Goal: Task Accomplishment & Management: Manage account settings

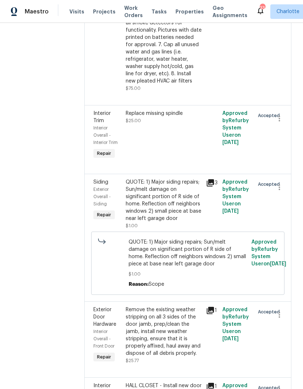
scroll to position [679, 0]
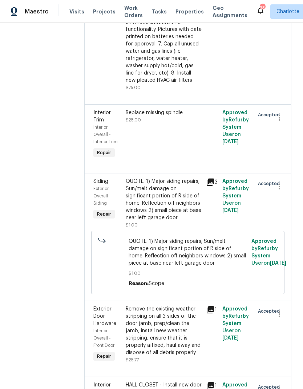
click at [106, 185] on div "Exterior Overall - Siding" at bounding box center [107, 196] width 28 height 22
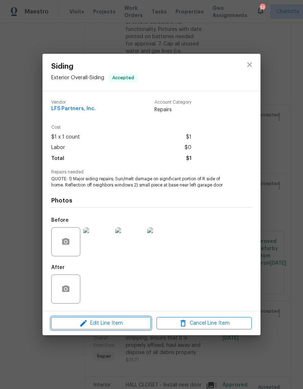
click at [118, 327] on span "Edit Line Item" at bounding box center [100, 323] width 95 height 9
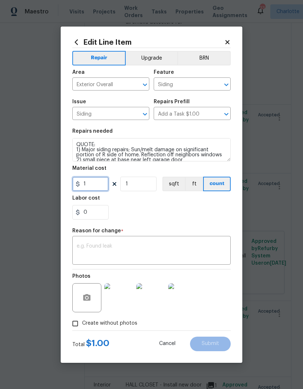
click at [101, 187] on input "1" at bounding box center [90, 184] width 36 height 15
type input "1350"
click at [121, 143] on textarea "QUOTE: 1) Major siding repairs; Sun/melt damage on significant portion of R sid…" at bounding box center [151, 149] width 158 height 23
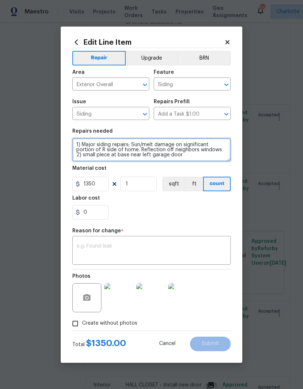
type textarea "1) Major siding repairs; Sun/melt damage on significant portion of R side of ho…"
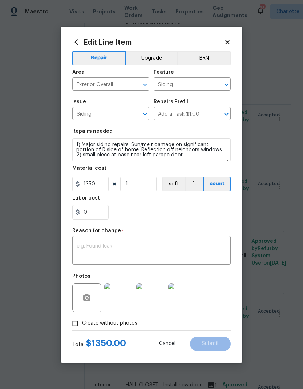
click at [177, 218] on div "0" at bounding box center [151, 212] width 158 height 15
click at [188, 251] on textarea at bounding box center [152, 251] width 150 height 15
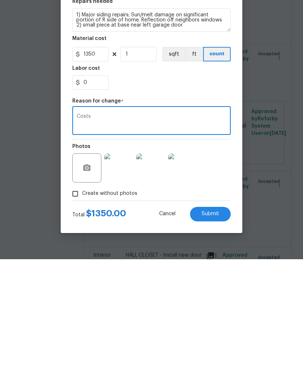
type textarea "Costs"
click at [217, 341] on span "Submit" at bounding box center [210, 343] width 17 height 5
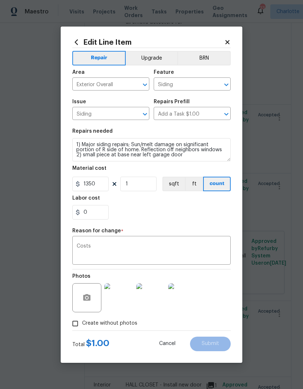
type input "1"
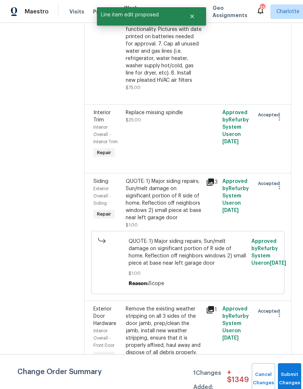
scroll to position [0, 0]
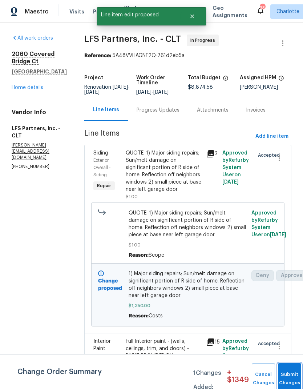
click at [289, 371] on button "Submit Changes" at bounding box center [289, 378] width 23 height 31
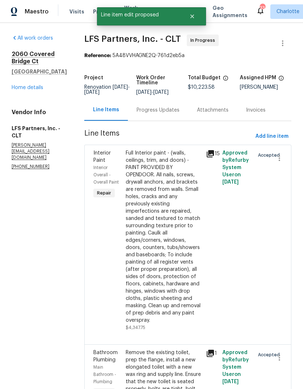
click at [20, 89] on link "Home details" at bounding box center [28, 87] width 32 height 5
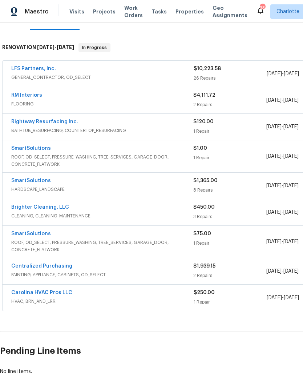
scroll to position [102, 0]
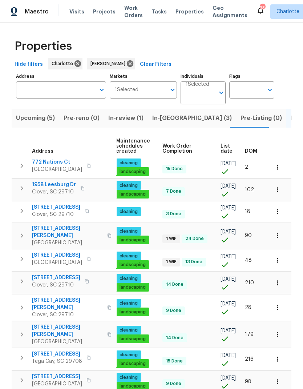
scroll to position [0, 106]
click at [256, 151] on span "DOM" at bounding box center [251, 151] width 12 height 5
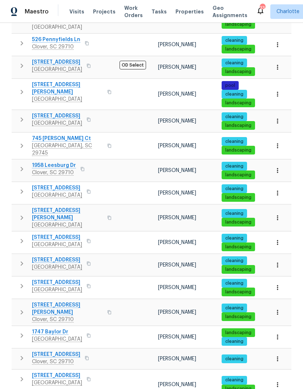
click at [63, 372] on span "[STREET_ADDRESS]" at bounding box center [57, 375] width 50 height 7
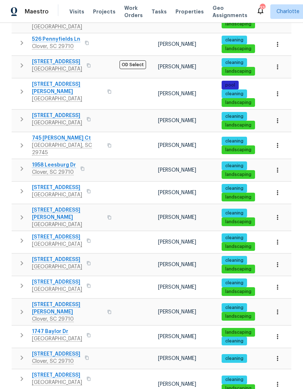
scroll to position [323, 0]
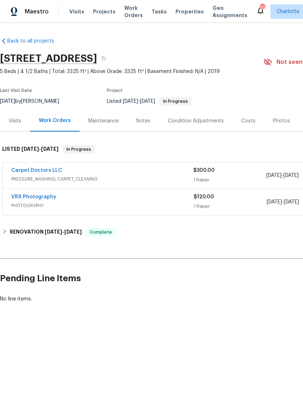
click at [36, 169] on link "Carpet Doctors LLC" at bounding box center [36, 170] width 51 height 5
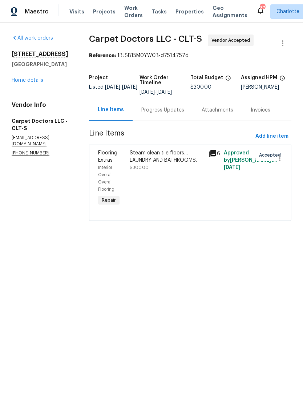
click at [213, 152] on icon at bounding box center [212, 153] width 7 height 7
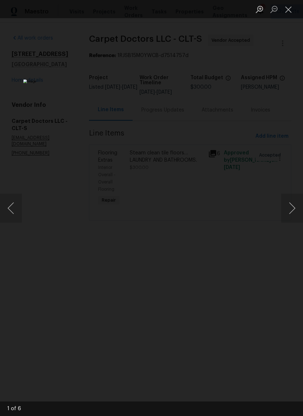
click at [294, 212] on button "Next image" at bounding box center [292, 208] width 22 height 29
click at [291, 213] on button "Next image" at bounding box center [292, 208] width 22 height 29
click at [292, 214] on button "Next image" at bounding box center [292, 208] width 22 height 29
click at [292, 213] on button "Next image" at bounding box center [292, 208] width 22 height 29
click at [294, 213] on button "Next image" at bounding box center [292, 208] width 22 height 29
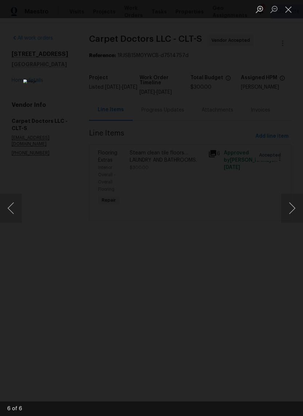
click at [289, 10] on button "Close lightbox" at bounding box center [288, 9] width 15 height 13
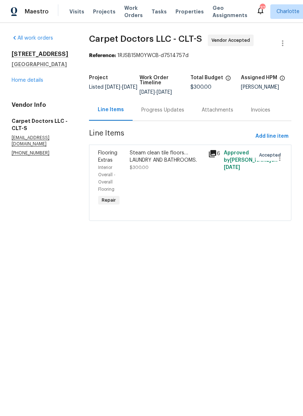
click at [170, 115] on div "Progress Updates" at bounding box center [163, 109] width 60 height 21
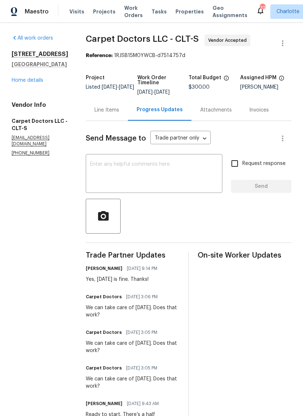
click at [24, 82] on link "Home details" at bounding box center [28, 80] width 32 height 5
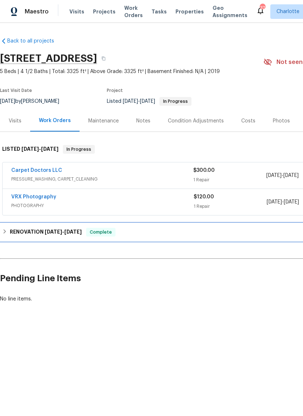
click at [82, 231] on span "9/22/25" at bounding box center [72, 231] width 17 height 5
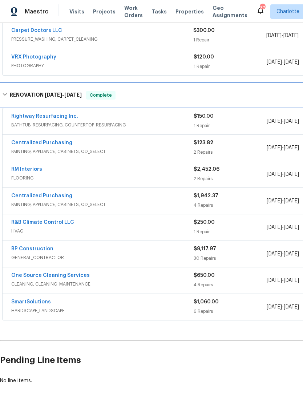
scroll to position [140, 0]
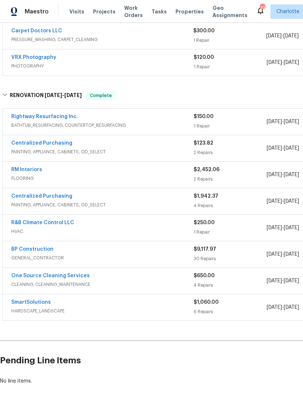
click at [75, 274] on link "One Source Cleaning Services" at bounding box center [50, 275] width 79 height 5
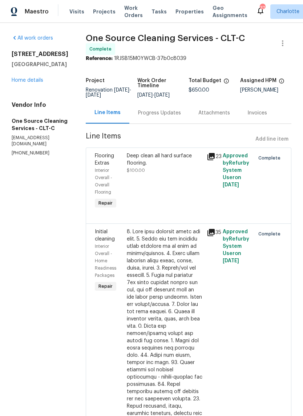
click at [170, 117] on div "Progress Updates" at bounding box center [159, 112] width 43 height 7
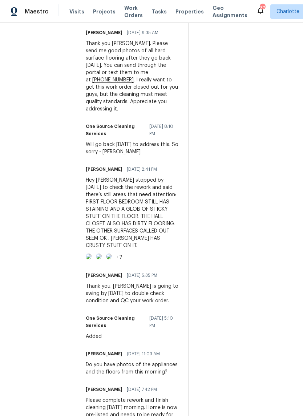
scroll to position [239, 0]
click at [92, 259] on img at bounding box center [89, 256] width 6 height 6
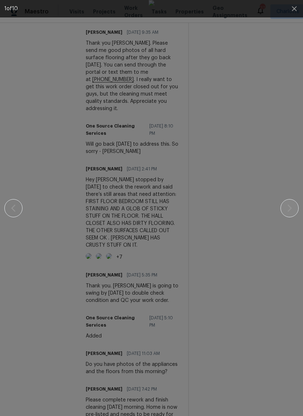
click at [291, 209] on icon "button" at bounding box center [289, 208] width 9 height 9
click at [291, 210] on icon "button" at bounding box center [289, 208] width 9 height 9
click at [290, 210] on icon "button" at bounding box center [289, 208] width 9 height 9
click at [289, 211] on icon "button" at bounding box center [289, 208] width 9 height 9
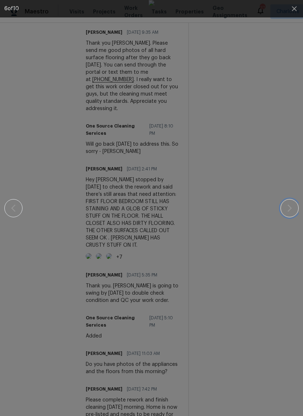
click at [291, 213] on button "button" at bounding box center [290, 208] width 18 height 18
click at [293, 211] on icon "button" at bounding box center [289, 208] width 9 height 9
click at [293, 210] on icon "button" at bounding box center [289, 208] width 9 height 9
click at [293, 11] on icon "button" at bounding box center [294, 8] width 9 height 9
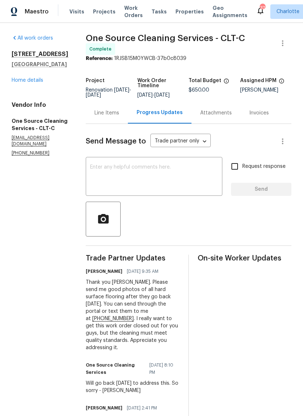
scroll to position [0, 0]
click at [30, 81] on link "Home details" at bounding box center [28, 80] width 32 height 5
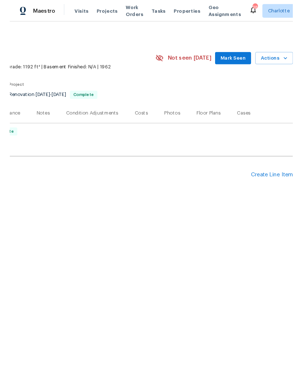
scroll to position [0, 108]
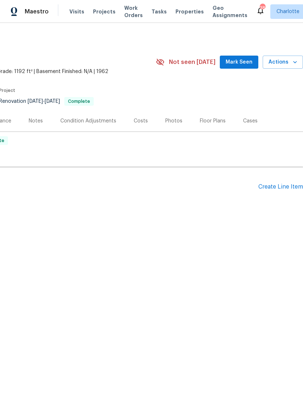
click at [284, 187] on div "Create Line Item" at bounding box center [280, 187] width 45 height 7
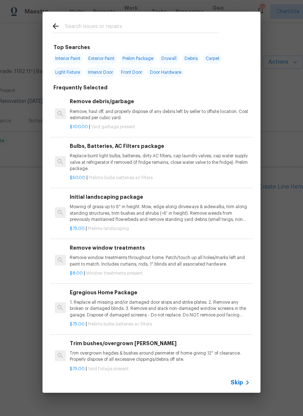
click at [172, 25] on input "text" at bounding box center [142, 27] width 154 height 11
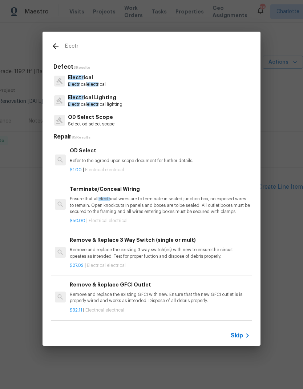
type input "Electr"
click at [140, 77] on div "Electr ical Electr ical electr ical" at bounding box center [151, 81] width 201 height 20
click at [98, 83] on span "electr" at bounding box center [93, 84] width 12 height 4
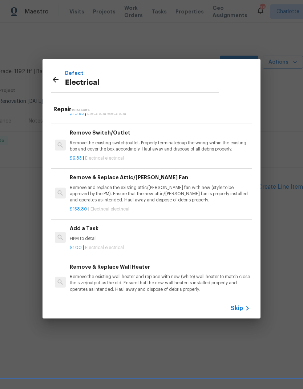
scroll to position [404, 0]
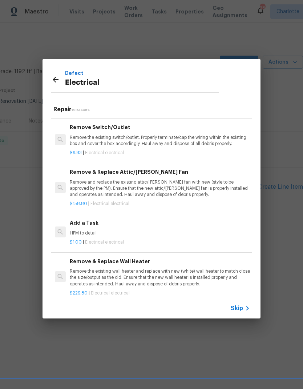
click at [162, 225] on div "Add a Task HPM to detail" at bounding box center [160, 227] width 180 height 17
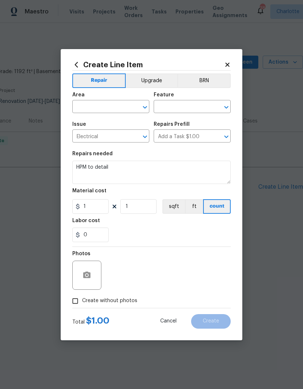
click at [114, 105] on input "text" at bounding box center [100, 107] width 57 height 11
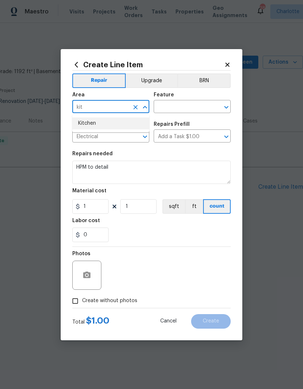
click at [127, 122] on li "Kitchen" at bounding box center [110, 123] width 77 height 12
type input "Kitchen"
click at [191, 105] on input "text" at bounding box center [182, 107] width 57 height 11
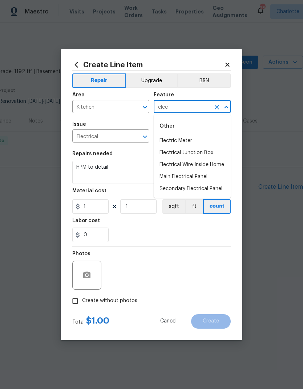
click at [212, 162] on li "Electrical Wire Inside Home" at bounding box center [192, 165] width 77 height 12
type input "Electrical Wire Inside Home"
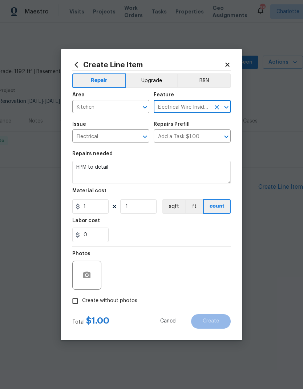
click at [162, 172] on textarea "HPM to detail" at bounding box center [151, 172] width 158 height 23
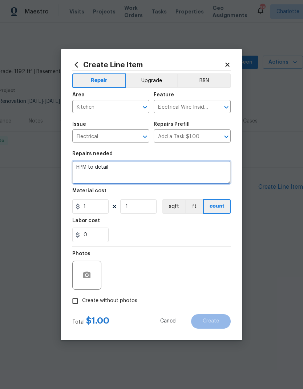
click at [83, 169] on textarea "HPM to detail" at bounding box center [151, 172] width 158 height 23
click at [85, 166] on textarea "HPM to detail" at bounding box center [151, 172] width 158 height 23
click at [157, 170] on textarea "Power loss to vent hood. Toubkahoot smd restore power. Confirm vent hood operat…" at bounding box center [151, 172] width 158 height 23
click at [151, 166] on textarea "Power loss to vent hood. Toubkahoot smd restore power. Confirm vent hood operat…" at bounding box center [151, 172] width 158 height 23
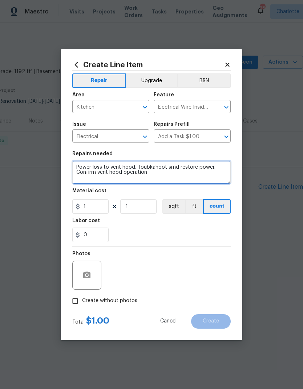
click at [156, 173] on textarea "Power loss to vent hood. Toubkahoot smd restore power. Confirm vent hood operat…" at bounding box center [151, 172] width 158 height 23
click at [158, 167] on textarea "Power loss to vent hood. Toubkahoot smd restore power. Confirm vent hood operat…" at bounding box center [151, 172] width 158 height 23
click at [169, 168] on textarea "Power loss to vent hood. Troublesmd restore power. Confirm vent hood operation" at bounding box center [151, 172] width 158 height 23
click at [165, 175] on textarea "Power loss to vent hood. Troubleshoot and restore power. Confirm vent hood oper…" at bounding box center [151, 172] width 158 height 23
type textarea "Power loss to vent hood. Troubleshoot and restore power. Confirm vent hood oper…"
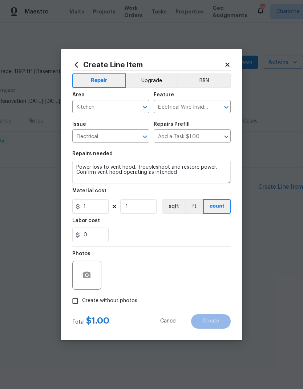
click at [181, 240] on div "0" at bounding box center [151, 235] width 158 height 15
click at [108, 208] on input "1" at bounding box center [90, 206] width 36 height 15
type input "200"
click at [188, 233] on div "0" at bounding box center [151, 235] width 158 height 15
click at [82, 283] on button "button" at bounding box center [86, 274] width 17 height 17
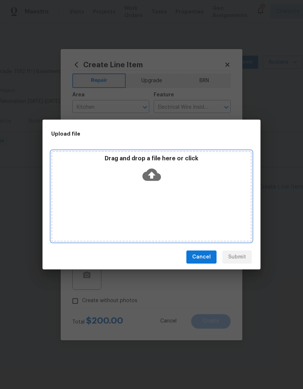
click at [205, 194] on div "Drag and drop a file here or click" at bounding box center [151, 196] width 201 height 91
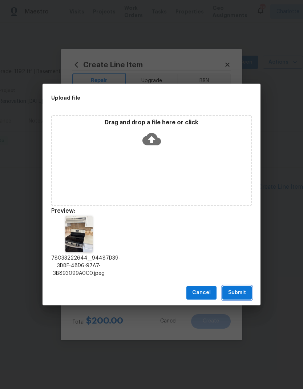
click at [240, 294] on span "Submit" at bounding box center [237, 292] width 18 height 9
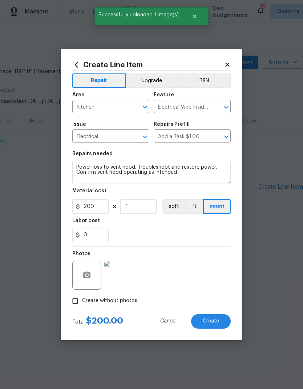
click at [212, 326] on button "Create" at bounding box center [211, 321] width 40 height 15
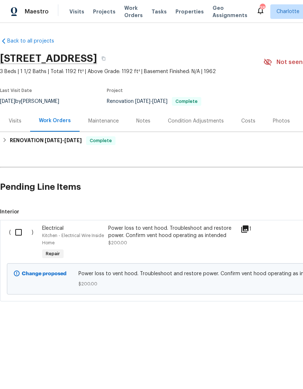
scroll to position [0, 0]
click at [18, 235] on input "checkbox" at bounding box center [21, 232] width 21 height 15
checkbox input "true"
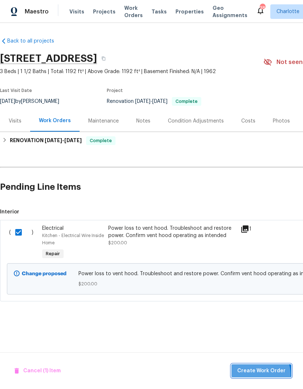
click at [259, 375] on button "Create Work Order" at bounding box center [262, 370] width 60 height 13
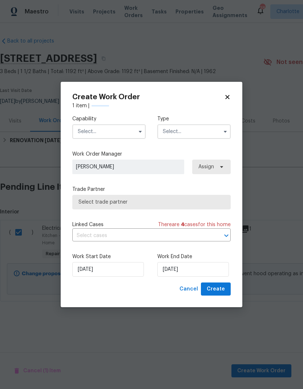
click at [134, 129] on input "text" at bounding box center [108, 131] width 73 height 15
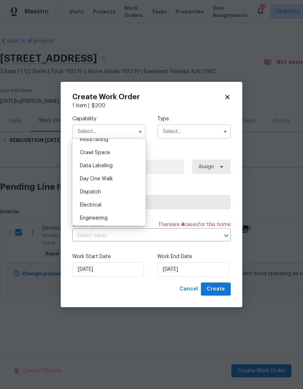
click at [116, 213] on div "Engineering" at bounding box center [109, 218] width 70 height 13
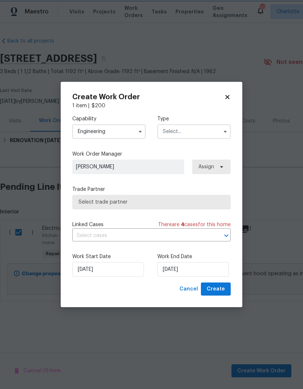
scroll to position [185, 0]
click at [140, 131] on icon "button" at bounding box center [140, 132] width 3 height 2
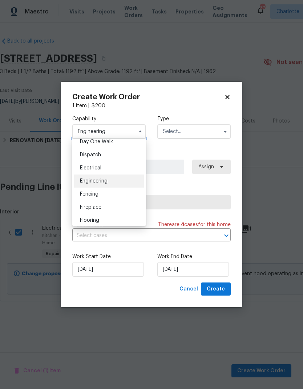
scroll to position [209, 0]
click at [118, 168] on div "Electrical" at bounding box center [109, 167] width 70 height 13
type input "Electrical"
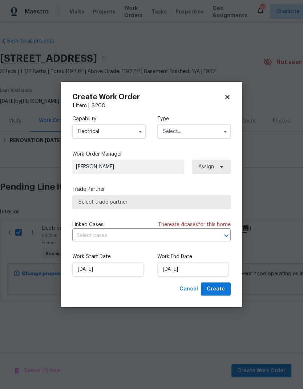
click at [195, 137] on input "text" at bounding box center [193, 131] width 73 height 15
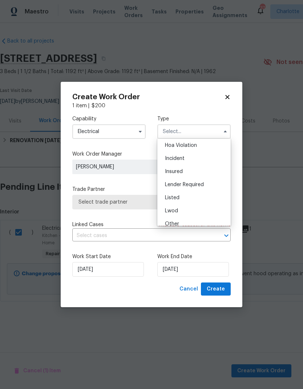
scroll to position [21, 0]
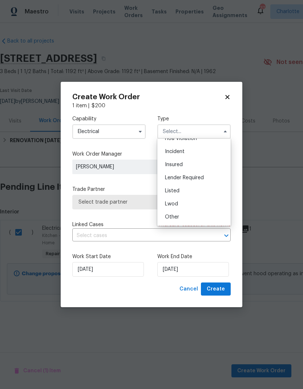
click at [198, 190] on div "Listed" at bounding box center [194, 190] width 70 height 13
type input "Listed"
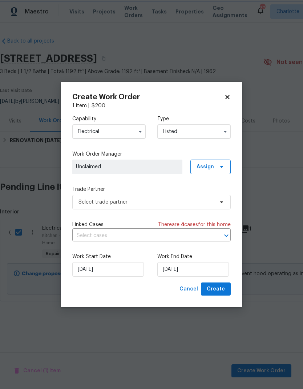
scroll to position [0, 0]
click at [222, 164] on icon at bounding box center [222, 167] width 6 height 6
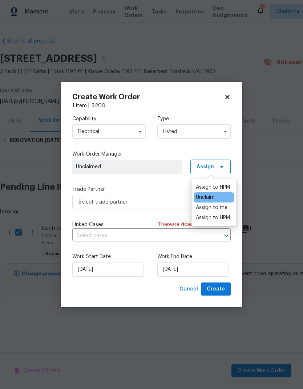
click at [218, 182] on div "Assign to HPM" at bounding box center [214, 187] width 41 height 10
click at [220, 187] on div "Assign to HPM" at bounding box center [213, 187] width 34 height 7
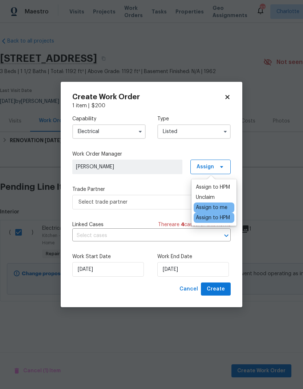
click at [168, 186] on label "Trade Partner" at bounding box center [151, 189] width 158 height 7
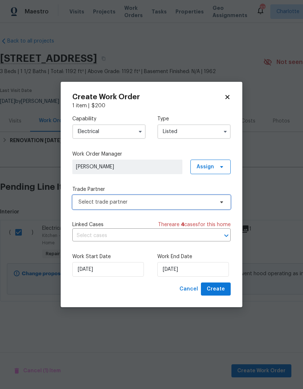
click at [165, 200] on span "Select trade partner" at bounding box center [147, 201] width 136 height 7
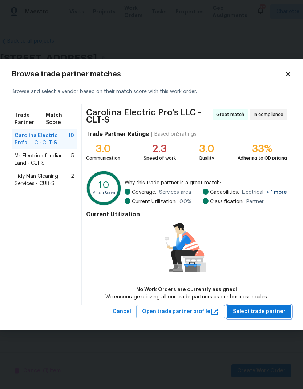
click at [275, 311] on span "Select trade partner" at bounding box center [259, 311] width 53 height 9
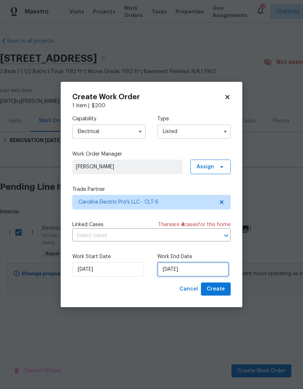
click at [203, 264] on input "[DATE]" at bounding box center [193, 269] width 72 height 15
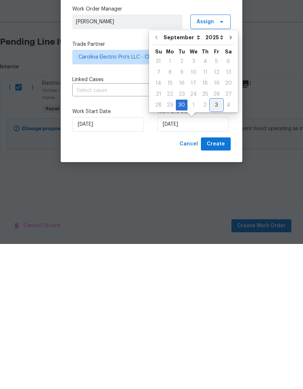
click at [216, 245] on div "3" at bounding box center [217, 250] width 12 height 10
type input "[DATE]"
select select "9"
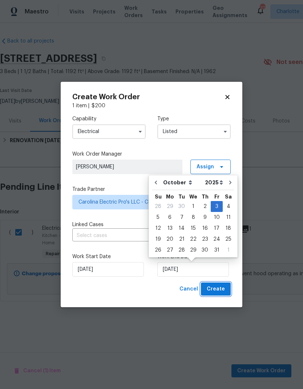
click at [225, 293] on span "Create" at bounding box center [216, 289] width 18 height 9
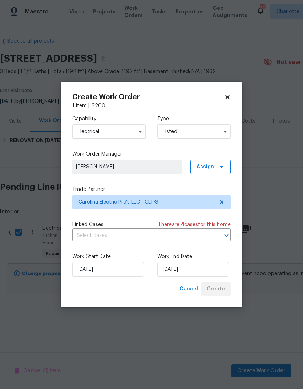
checkbox input "false"
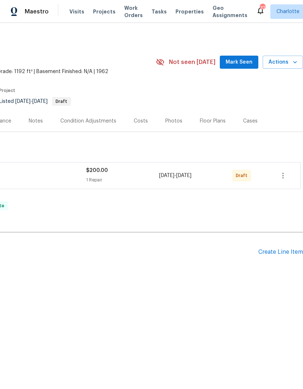
scroll to position [0, 108]
click at [282, 176] on icon "button" at bounding box center [283, 175] width 9 height 9
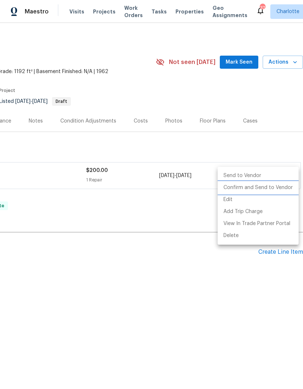
click at [277, 189] on li "Confirm and Send to Vendor" at bounding box center [258, 188] width 81 height 12
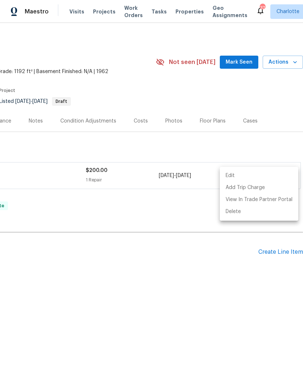
click at [223, 276] on div at bounding box center [151, 194] width 303 height 389
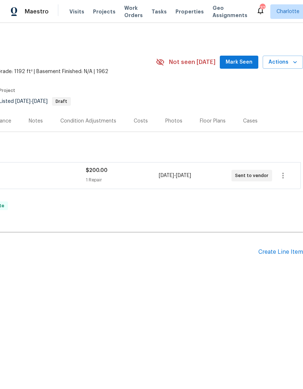
click at [252, 64] on span "Mark Seen" at bounding box center [239, 62] width 27 height 9
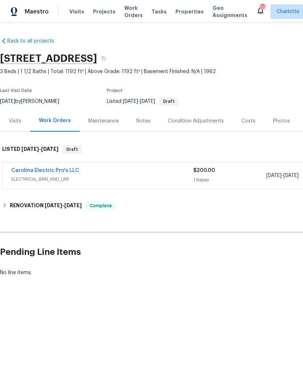
scroll to position [0, 0]
click at [58, 169] on link "Carolina Electric Pro's LLC" at bounding box center [45, 170] width 68 height 5
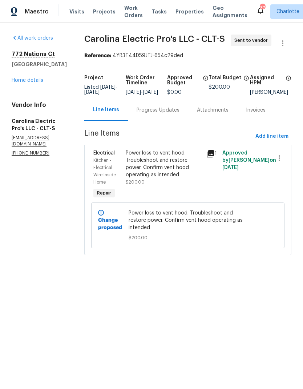
click at [169, 114] on div "Progress Updates" at bounding box center [158, 110] width 43 height 7
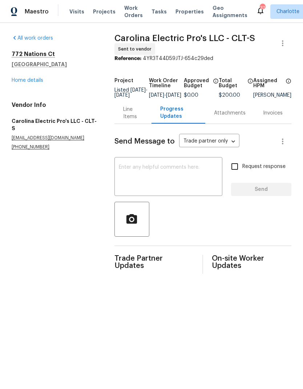
click at [163, 173] on textarea at bounding box center [168, 177] width 99 height 25
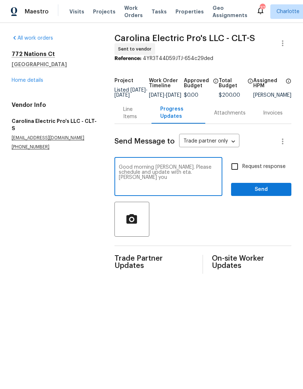
click at [159, 177] on textarea "Good morning Tim. Please schedule and update with eta. Hank you" at bounding box center [168, 177] width 99 height 25
type textarea "Good morning Tim. Please schedule and update with eta. Thank you"
click at [238, 165] on input "Request response" at bounding box center [234, 166] width 15 height 15
checkbox input "true"
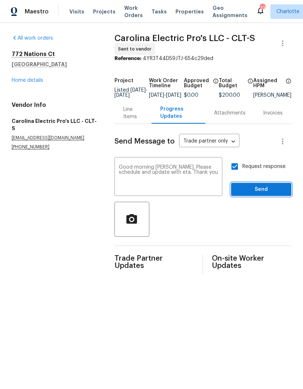
click at [269, 193] on span "Send" at bounding box center [261, 189] width 49 height 9
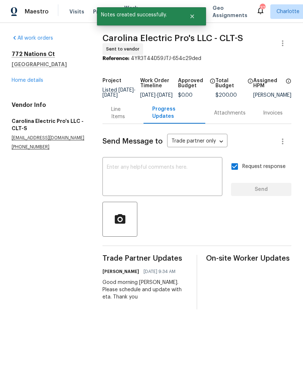
click at [23, 80] on link "Home details" at bounding box center [28, 80] width 32 height 5
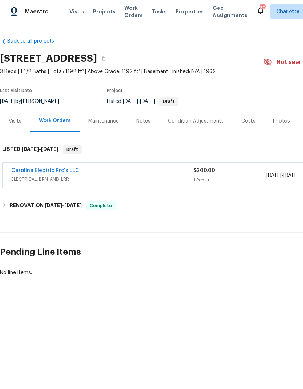
click at [17, 172] on link "Carolina Electric Pro's LLC" at bounding box center [45, 170] width 68 height 5
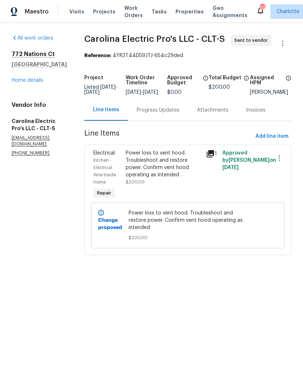
click at [116, 169] on span "Kitchen - Electrical Wire Inside Home" at bounding box center [104, 171] width 23 height 26
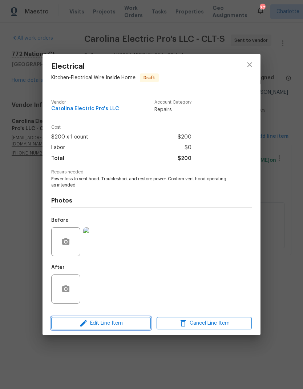
click at [122, 326] on span "Edit Line Item" at bounding box center [100, 323] width 95 height 9
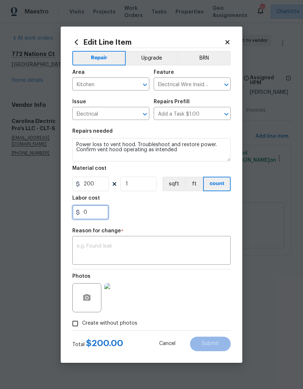
click at [102, 218] on input "0" at bounding box center [90, 212] width 36 height 15
type input "49"
click at [137, 244] on textarea at bounding box center [152, 251] width 150 height 15
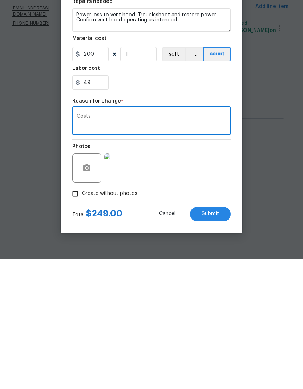
type textarea "Costs"
click at [209, 341] on span "Submit" at bounding box center [210, 343] width 17 height 5
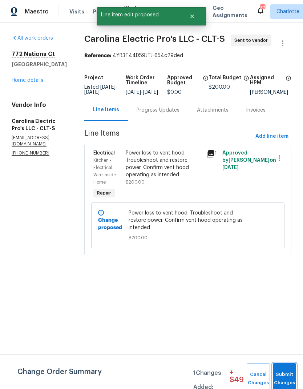
click at [282, 378] on span "Submit Changes" at bounding box center [285, 378] width 16 height 17
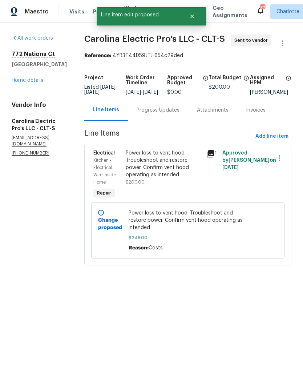
click at [164, 114] on div "Progress Updates" at bounding box center [158, 110] width 43 height 7
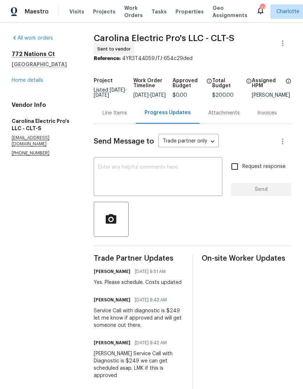
click at [22, 82] on link "Home details" at bounding box center [28, 80] width 32 height 5
